Goal: Task Accomplishment & Management: Use online tool/utility

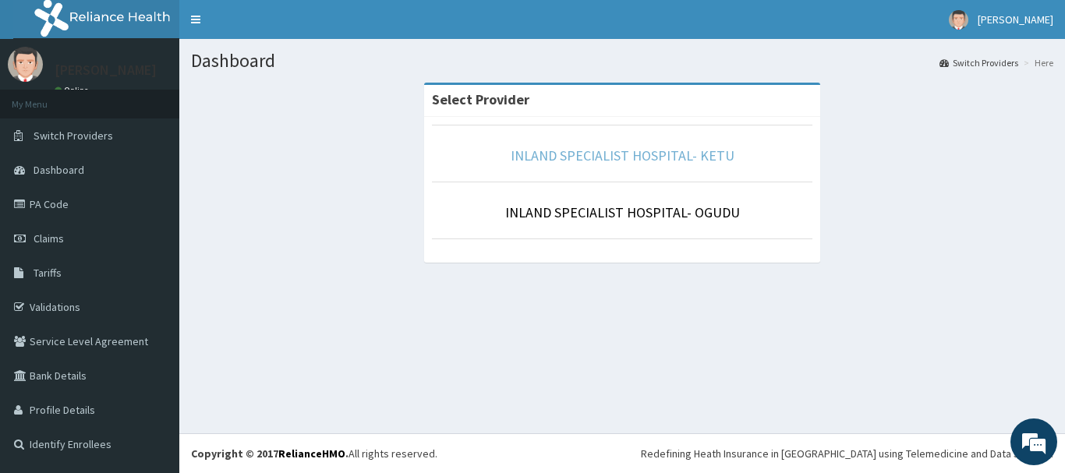
click at [683, 159] on link "INLAND SPECIALIST HOSPITAL- KETU" at bounding box center [623, 156] width 224 height 18
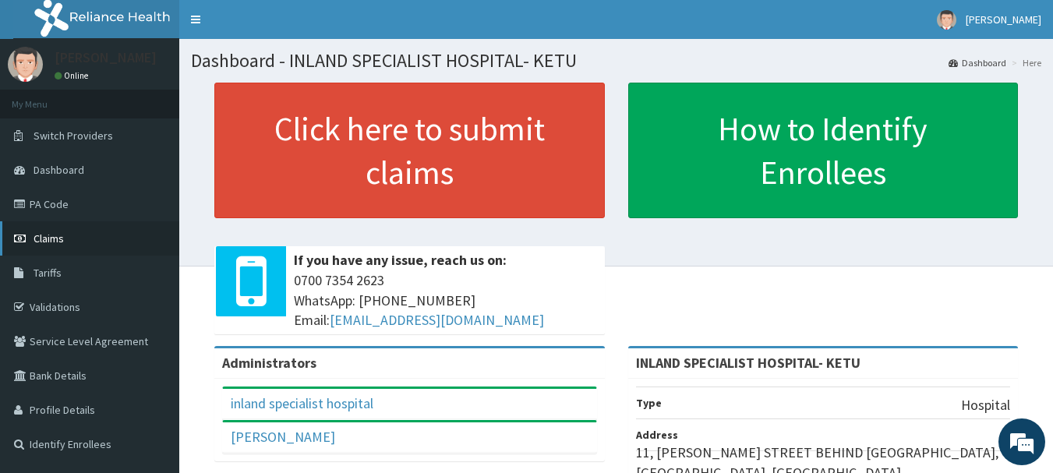
click at [58, 230] on link "Claims" at bounding box center [89, 238] width 179 height 34
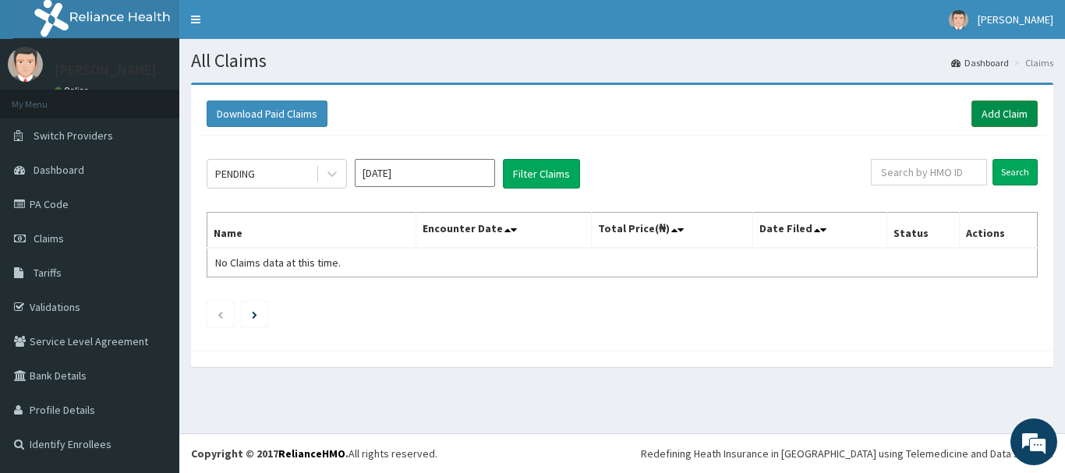
click at [1021, 119] on link "Add Claim" at bounding box center [1004, 114] width 66 height 27
